Goal: Navigation & Orientation: Find specific page/section

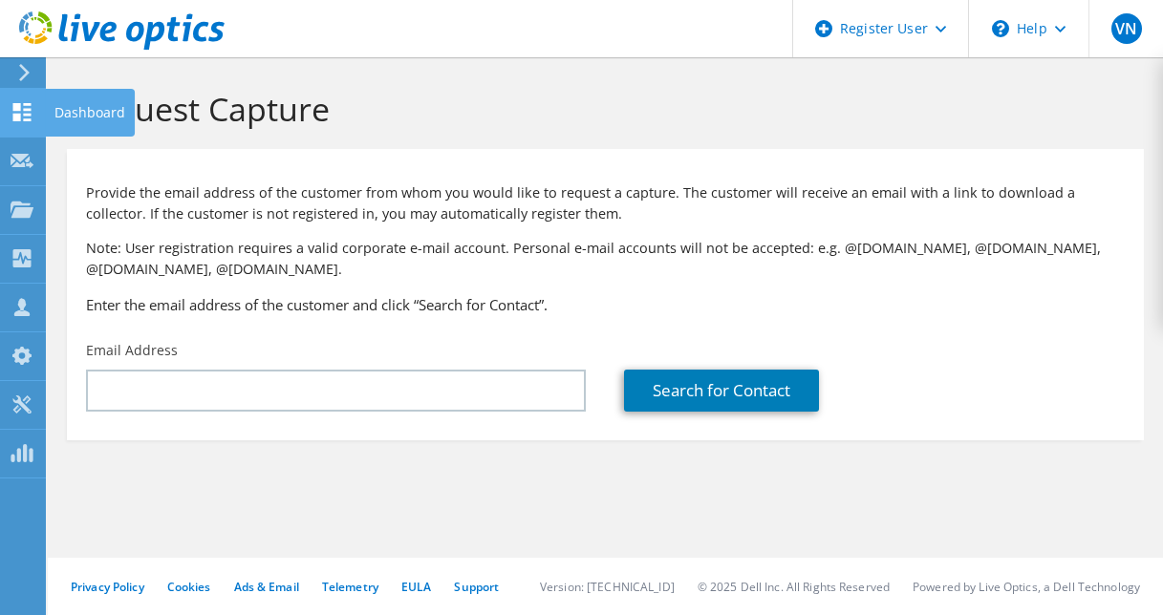
click at [14, 116] on use at bounding box center [22, 112] width 18 height 18
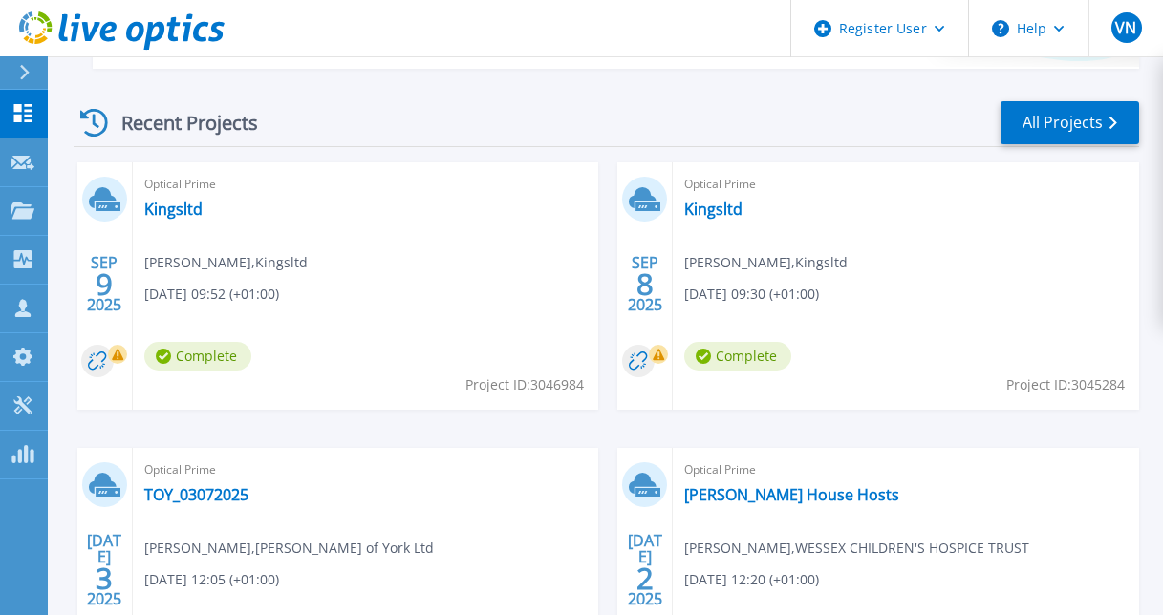
scroll to position [669, 0]
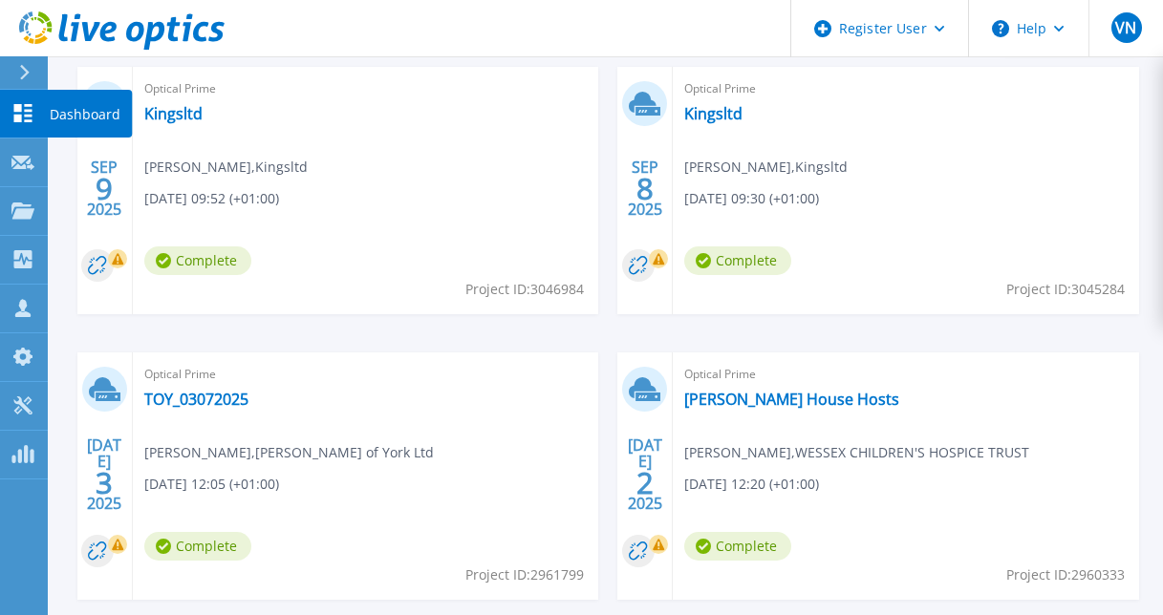
click at [37, 105] on link "Dashboard Dashboard" at bounding box center [24, 114] width 48 height 49
